Goal: Task Accomplishment & Management: Use online tool/utility

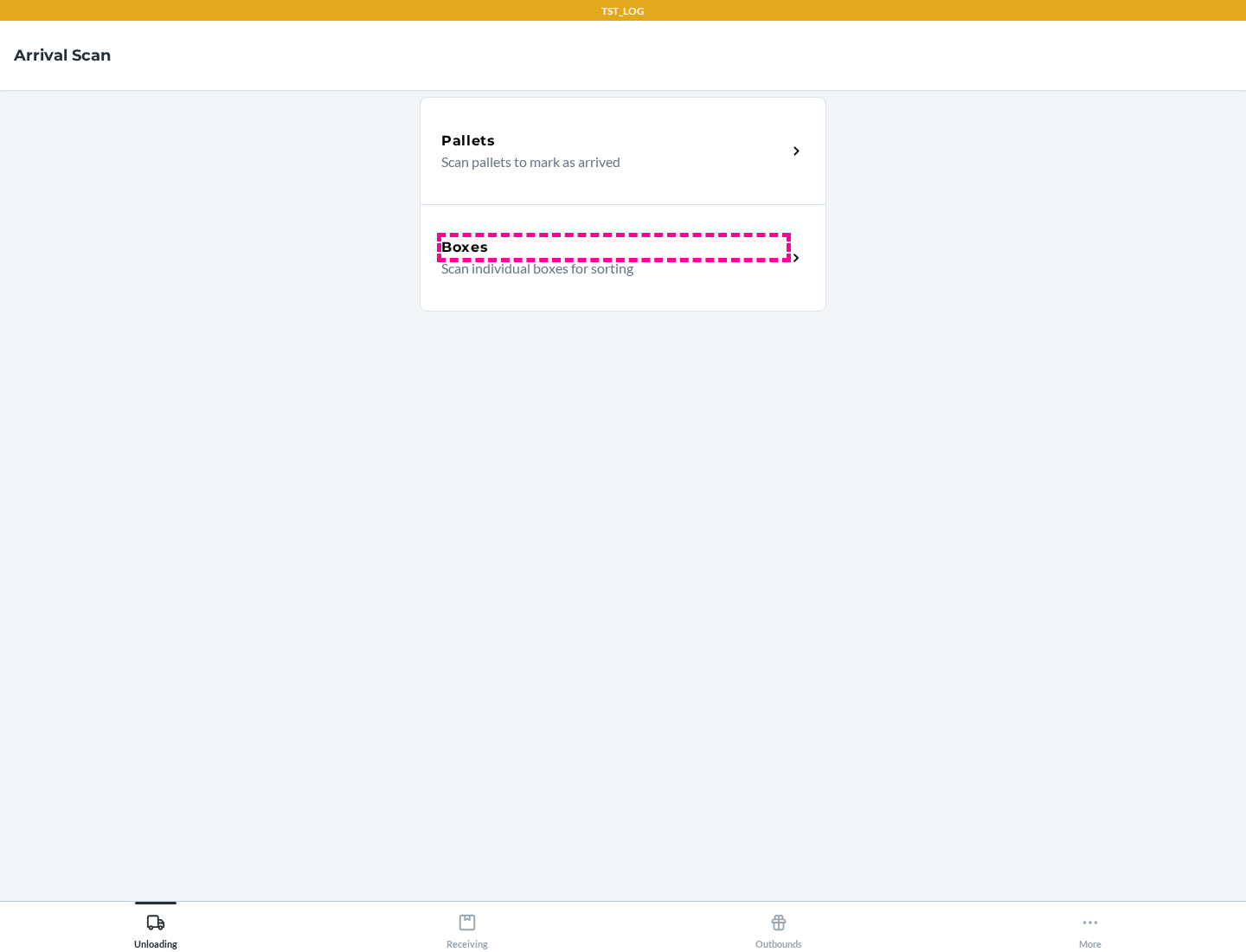
click at [614, 247] on div "Boxes" at bounding box center [614, 247] width 345 height 21
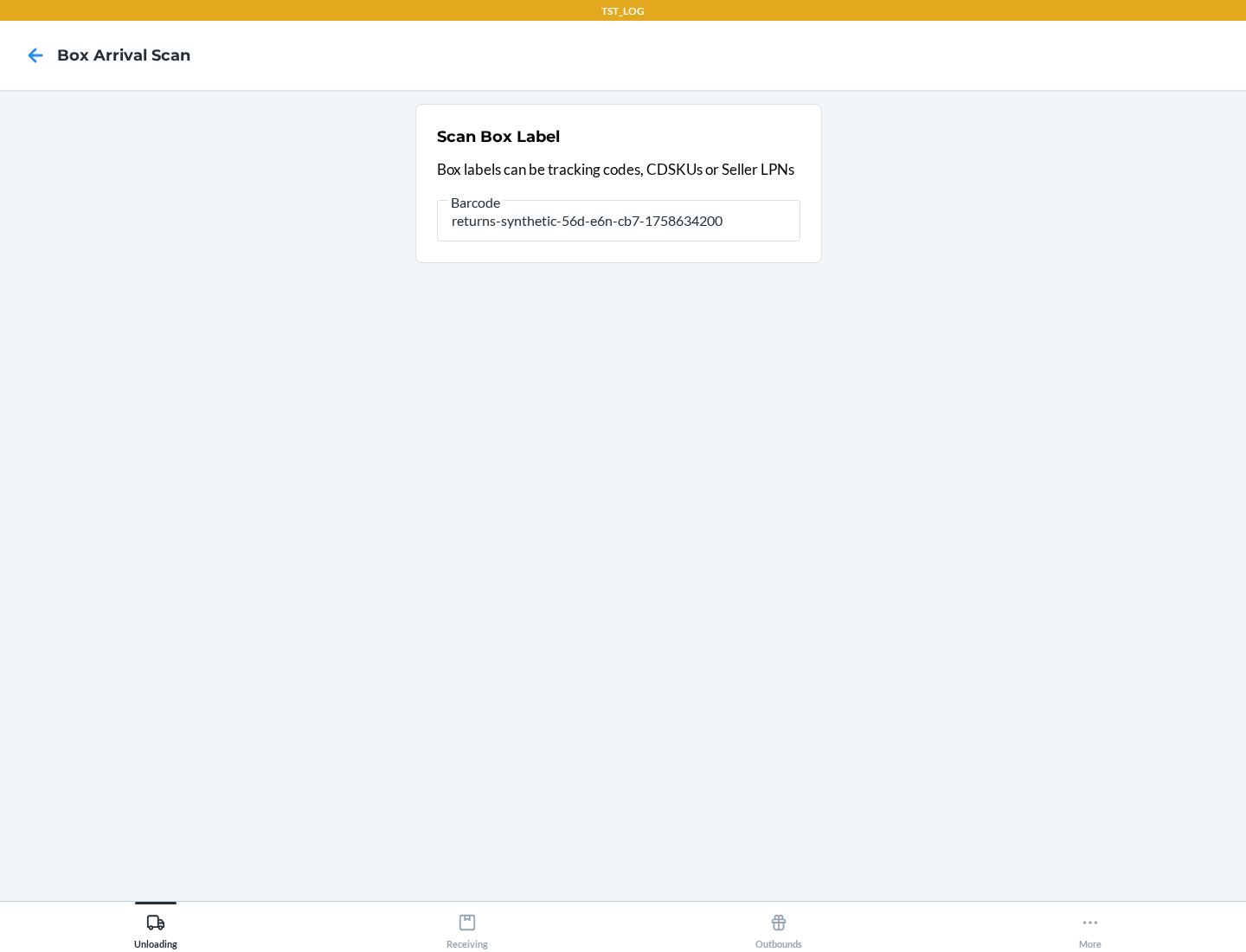
type input "returns-synthetic-56d-e6n-cb7-1758634200"
